Goal: Navigation & Orientation: Find specific page/section

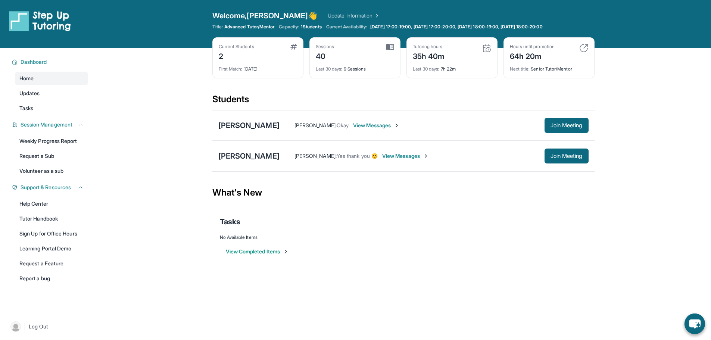
click at [556, 53] on div "Hours until promotion 64h 20m" at bounding box center [549, 53] width 78 height 18
click at [584, 49] on img at bounding box center [583, 48] width 9 height 9
click at [531, 75] on div "Hours until promotion 64h 20m Next title : Senior Tutor/Mentor" at bounding box center [548, 57] width 91 height 41
drag, startPoint x: 533, startPoint y: 69, endPoint x: 588, endPoint y: 73, distance: 55.4
click at [588, 72] on div "Hours until promotion 64h 20m Next title : Senior Tutor/Mentor" at bounding box center [548, 57] width 91 height 41
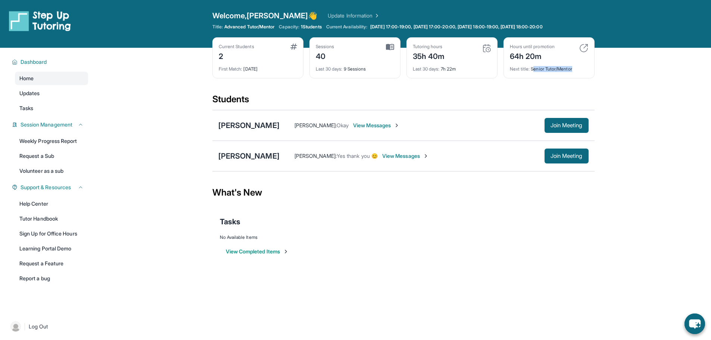
click at [588, 73] on div "Hours until promotion 64h 20m Next title : Senior Tutor/Mentor" at bounding box center [548, 57] width 91 height 41
click at [656, 108] on main "Current Students 2 First Match : [DATE] Sessions 40 Last 30 days : 9 Sessions T…" at bounding box center [403, 160] width 615 height 225
click at [448, 198] on div "What's New" at bounding box center [403, 192] width 382 height 33
click at [312, 28] on span "1 Students" at bounding box center [311, 27] width 21 height 6
click at [313, 28] on span "1 Students" at bounding box center [311, 27] width 21 height 6
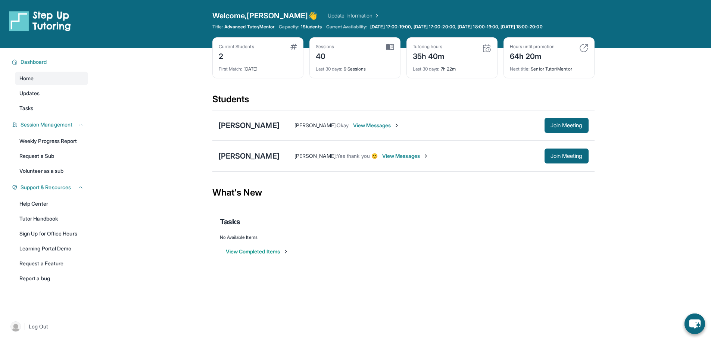
click at [328, 13] on link "Update Information" at bounding box center [354, 15] width 52 height 7
click at [230, 126] on div "[PERSON_NAME]" at bounding box center [248, 125] width 61 height 10
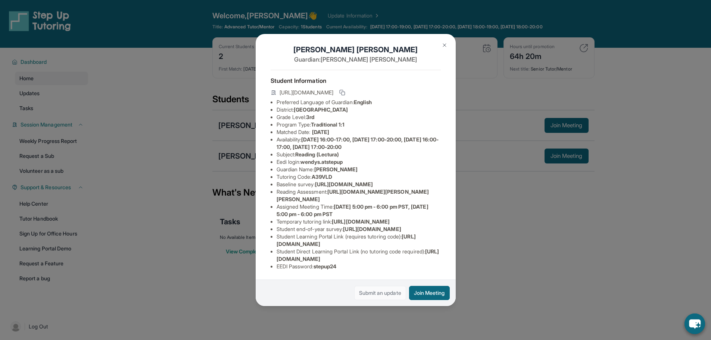
scroll to position [75, 0]
click at [367, 290] on link "Submit an update" at bounding box center [380, 293] width 52 height 14
click at [440, 44] on button at bounding box center [444, 45] width 15 height 15
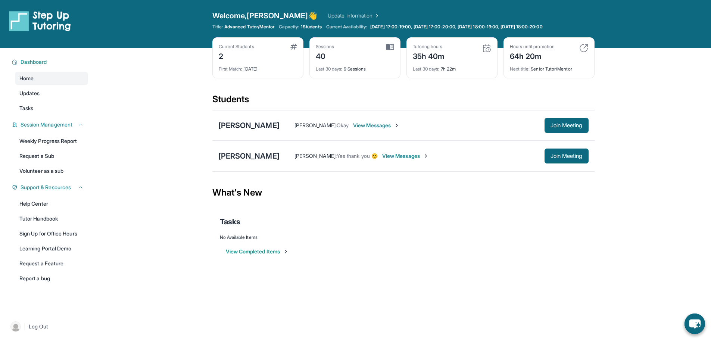
click at [41, 116] on div "Dashboard Home Updates Tasks Session Management Weekly Progress Report Request …" at bounding box center [48, 179] width 96 height 263
click at [44, 110] on link "Tasks" at bounding box center [51, 107] width 73 height 13
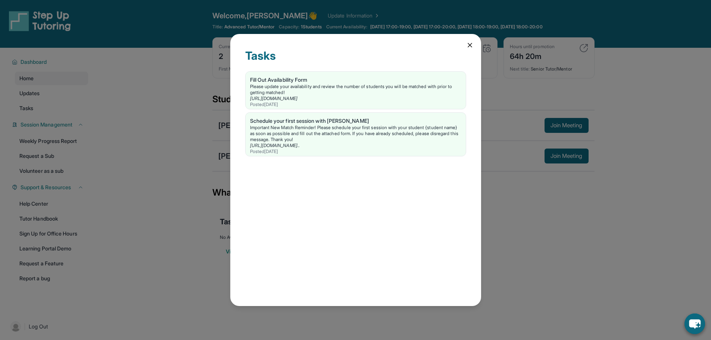
click at [59, 91] on div "Tasks Fill Out Availability Form Please update your availability and review the…" at bounding box center [355, 170] width 711 height 340
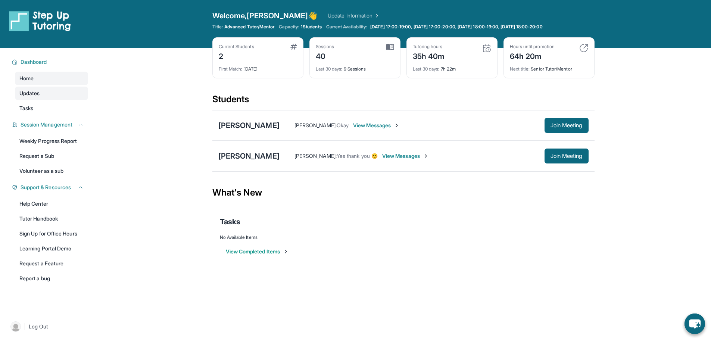
click at [50, 92] on link "Updates" at bounding box center [51, 93] width 73 height 13
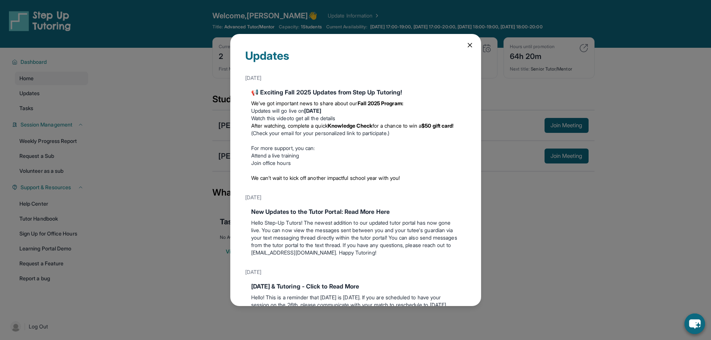
click at [466, 48] on icon at bounding box center [469, 44] width 7 height 7
